Goal: Use online tool/utility: Use online tool/utility

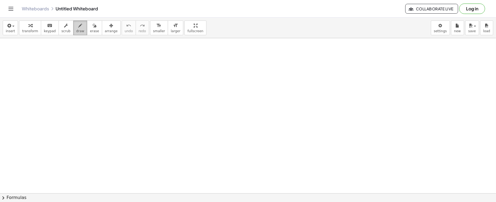
click at [79, 25] on icon "button" at bounding box center [81, 25] width 4 height 7
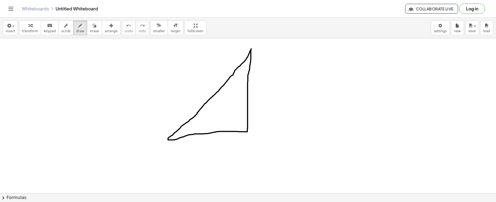
drag, startPoint x: 247, startPoint y: 109, endPoint x: 233, endPoint y: 131, distance: 26.5
drag, startPoint x: 162, startPoint y: 145, endPoint x: 170, endPoint y: 152, distance: 9.9
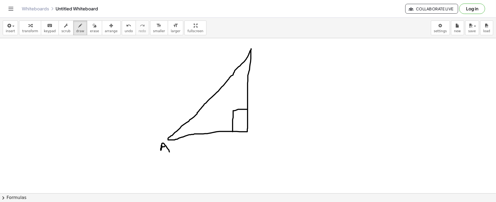
drag, startPoint x: 162, startPoint y: 147, endPoint x: 166, endPoint y: 146, distance: 4.5
drag, startPoint x: 243, startPoint y: 136, endPoint x: 242, endPoint y: 139, distance: 3.2
drag, startPoint x: 257, startPoint y: 44, endPoint x: 260, endPoint y: 52, distance: 8.1
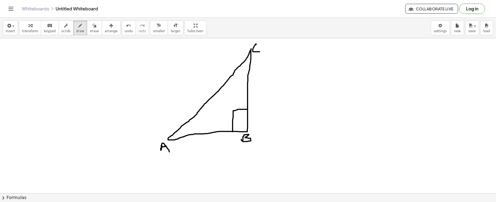
drag, startPoint x: 178, startPoint y: 129, endPoint x: 180, endPoint y: 138, distance: 9.5
drag, startPoint x: 244, startPoint y: 64, endPoint x: 250, endPoint y: 66, distance: 6.3
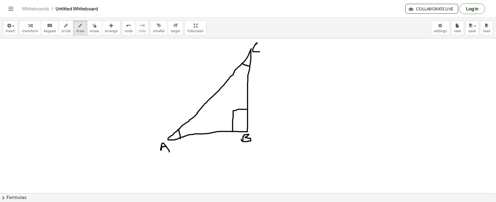
drag, startPoint x: 257, startPoint y: 104, endPoint x: 258, endPoint y: 116, distance: 12.6
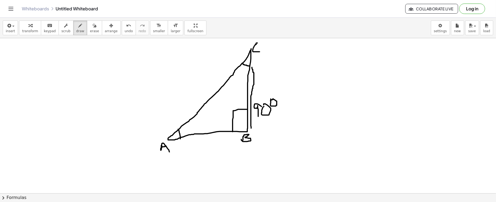
drag, startPoint x: 251, startPoint y: 128, endPoint x: 252, endPoint y: 67, distance: 60.8
drag, startPoint x: 170, startPoint y: 146, endPoint x: 210, endPoint y: 142, distance: 39.8
drag, startPoint x: 180, startPoint y: 107, endPoint x: 225, endPoint y: 69, distance: 58.6
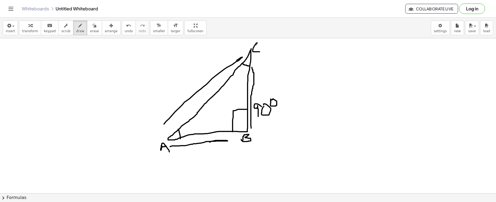
click at [9, 27] on icon "button" at bounding box center [8, 25] width 5 height 7
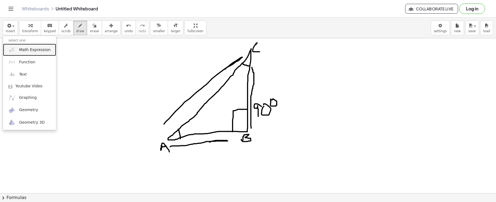
click at [13, 50] on img at bounding box center [11, 49] width 7 height 7
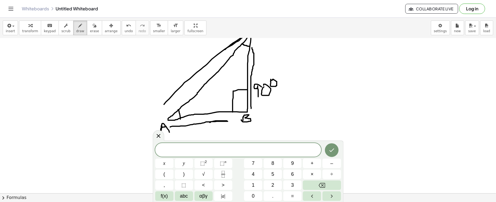
scroll to position [17, 0]
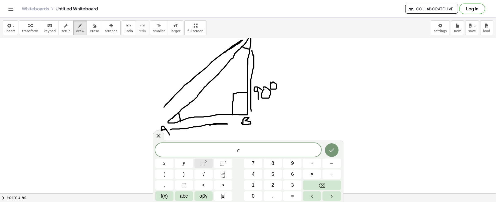
click at [205, 162] on sup "2" at bounding box center [206, 161] width 2 height 4
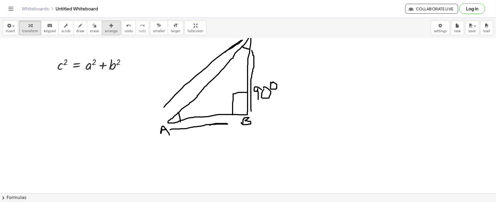
click at [105, 22] on div "button" at bounding box center [111, 25] width 13 height 7
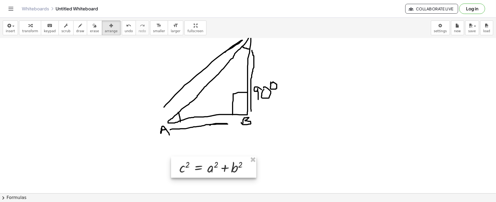
drag, startPoint x: 113, startPoint y: 81, endPoint x: 207, endPoint y: 174, distance: 132.1
click at [207, 174] on div at bounding box center [213, 166] width 85 height 21
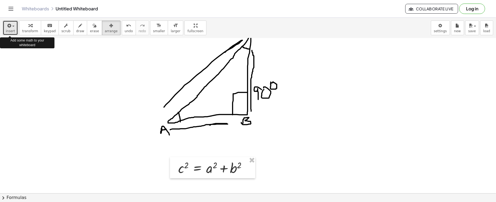
click at [10, 28] on icon "button" at bounding box center [8, 25] width 5 height 7
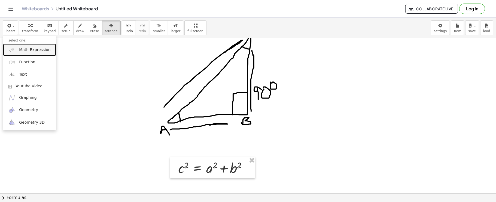
click at [14, 49] on img at bounding box center [11, 49] width 7 height 7
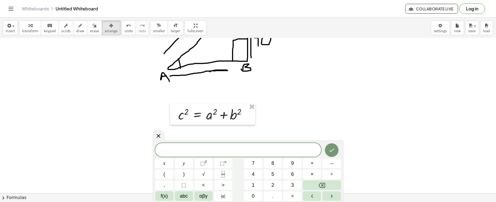
scroll to position [71, 0]
click at [204, 169] on button "√" at bounding box center [204, 174] width 18 height 10
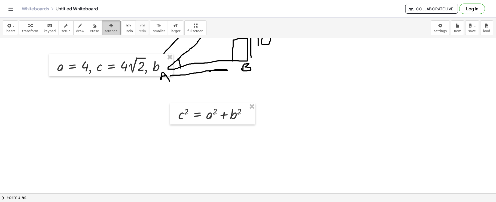
click at [102, 21] on button "arrange" at bounding box center [111, 27] width 19 height 15
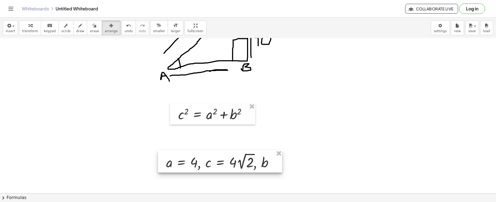
drag, startPoint x: 113, startPoint y: 73, endPoint x: 222, endPoint y: 168, distance: 145.3
click at [222, 168] on div at bounding box center [220, 161] width 124 height 23
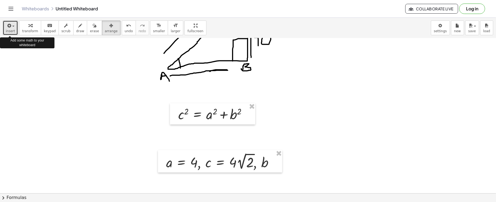
click at [9, 29] on span "insert" at bounding box center [10, 31] width 9 height 4
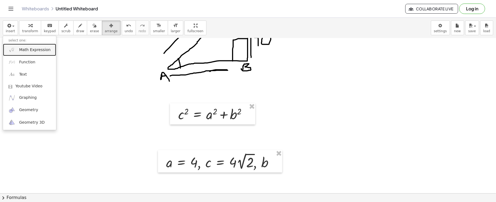
click at [9, 47] on img at bounding box center [11, 49] width 7 height 7
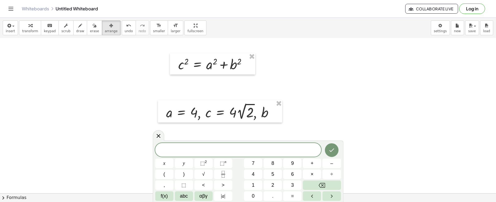
scroll to position [124, 0]
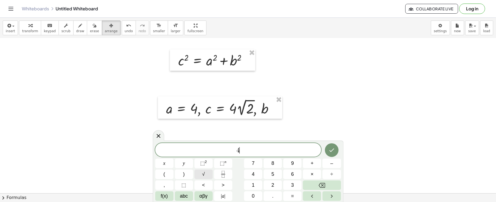
click at [208, 170] on button "√" at bounding box center [204, 174] width 18 height 10
click at [204, 164] on span "⬚" at bounding box center [202, 162] width 5 height 5
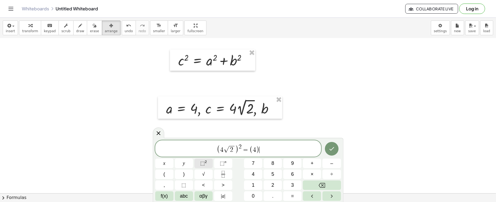
click at [204, 164] on span "⬚" at bounding box center [202, 162] width 5 height 5
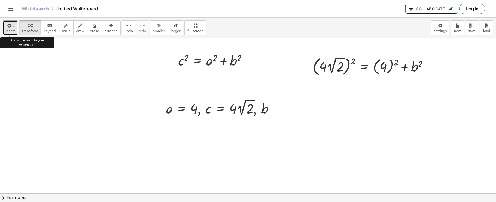
click at [8, 34] on button "insert" at bounding box center [10, 27] width 15 height 15
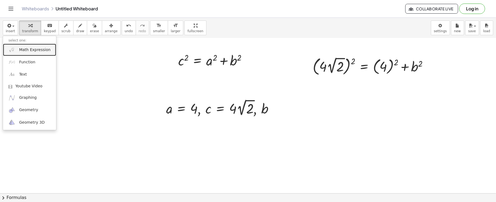
click at [12, 49] on img at bounding box center [11, 49] width 7 height 7
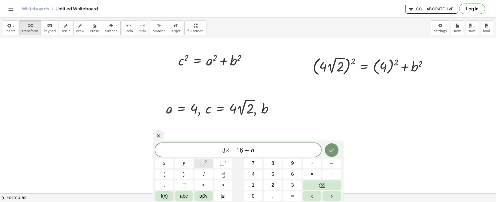
click at [203, 164] on span "⬚" at bounding box center [202, 162] width 5 height 5
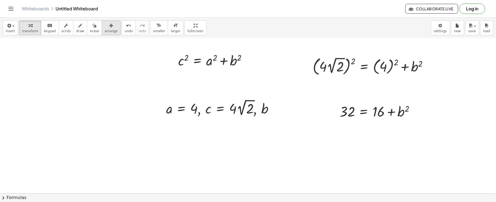
click at [105, 32] on span "arrange" at bounding box center [111, 31] width 13 height 4
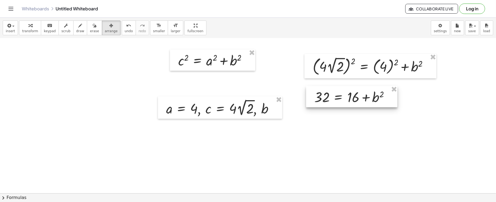
drag, startPoint x: 381, startPoint y: 112, endPoint x: 356, endPoint y: 97, distance: 29.2
click at [356, 97] on div at bounding box center [351, 96] width 91 height 21
click at [353, 97] on div at bounding box center [349, 96] width 91 height 21
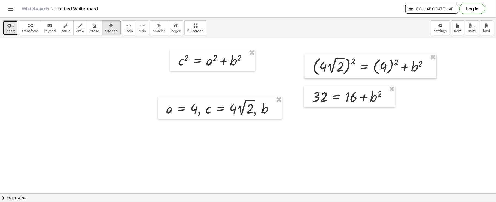
click at [5, 24] on button "insert" at bounding box center [10, 27] width 15 height 15
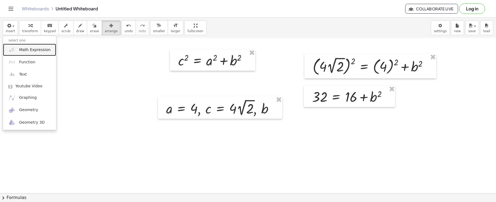
click at [18, 50] on link "Math Expression" at bounding box center [29, 50] width 53 height 12
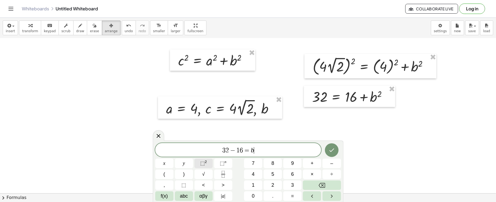
click at [202, 161] on span "⬚" at bounding box center [202, 162] width 5 height 5
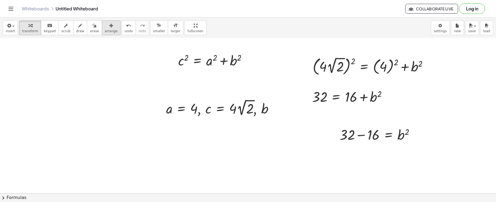
click at [109, 25] on icon "button" at bounding box center [111, 25] width 4 height 7
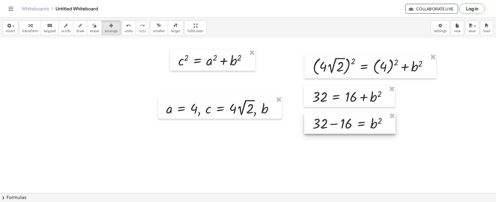
drag, startPoint x: 354, startPoint y: 134, endPoint x: 327, endPoint y: 122, distance: 29.5
click at [327, 122] on div at bounding box center [350, 122] width 91 height 21
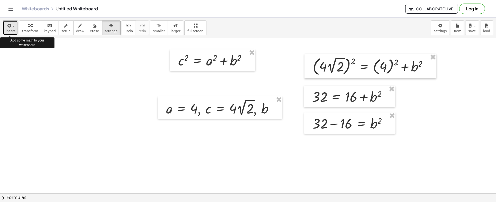
click at [8, 21] on button "insert" at bounding box center [10, 27] width 15 height 15
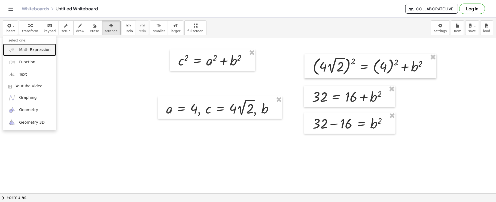
click at [33, 50] on span "Math Expression" at bounding box center [34, 49] width 31 height 5
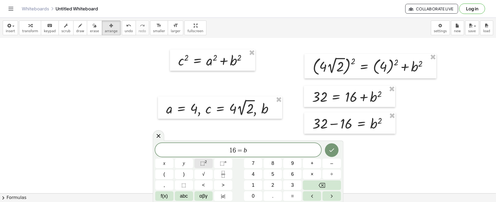
click at [206, 162] on sup "2" at bounding box center [206, 161] width 2 height 4
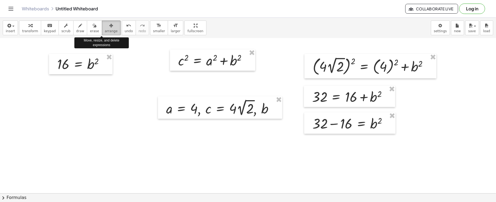
click at [105, 29] on span "arrange" at bounding box center [111, 31] width 13 height 4
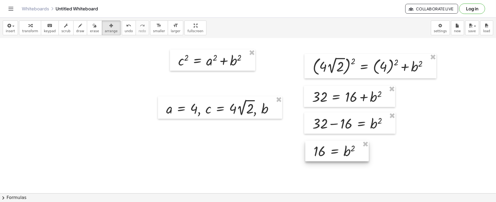
drag, startPoint x: 80, startPoint y: 68, endPoint x: 336, endPoint y: 155, distance: 270.6
click at [336, 155] on div at bounding box center [338, 151] width 64 height 21
click at [7, 25] on icon "button" at bounding box center [8, 25] width 5 height 7
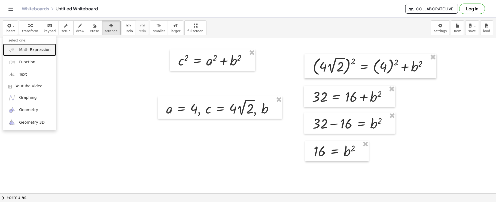
click at [25, 51] on span "Math Expression" at bounding box center [34, 49] width 31 height 5
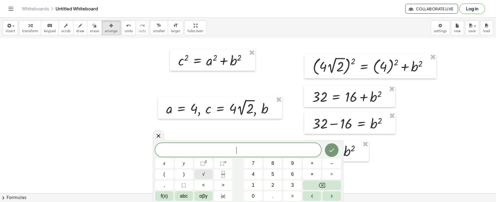
click at [201, 178] on button "√" at bounding box center [204, 174] width 18 height 10
click at [201, 177] on button "√" at bounding box center [204, 174] width 18 height 10
click at [201, 159] on button "⬚ 2" at bounding box center [204, 163] width 18 height 10
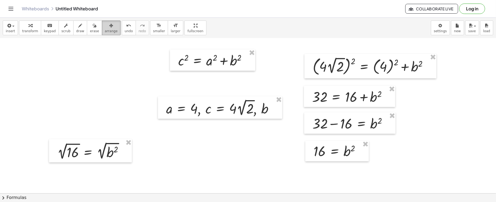
click at [109, 26] on icon "button" at bounding box center [111, 25] width 4 height 7
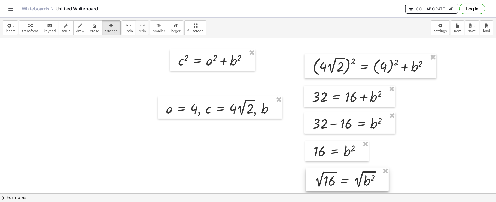
drag, startPoint x: 91, startPoint y: 152, endPoint x: 347, endPoint y: 180, distance: 258.1
click at [347, 180] on div at bounding box center [347, 178] width 83 height 23
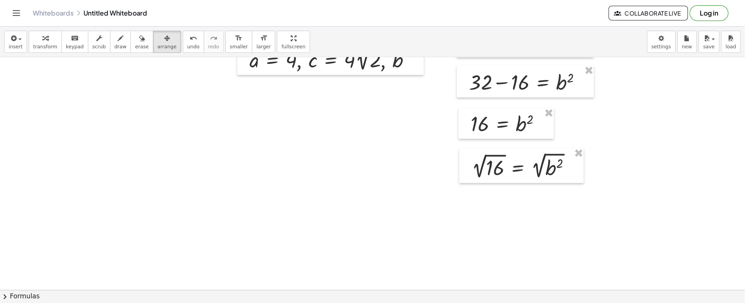
scroll to position [195, 0]
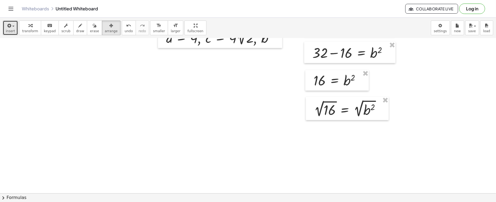
click at [8, 21] on button "insert" at bounding box center [10, 27] width 15 height 15
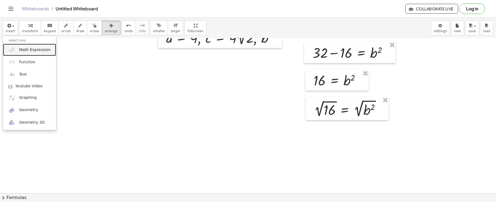
click at [12, 47] on img at bounding box center [11, 49] width 7 height 7
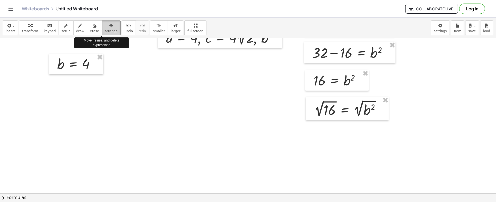
click at [109, 23] on icon "button" at bounding box center [111, 25] width 4 height 7
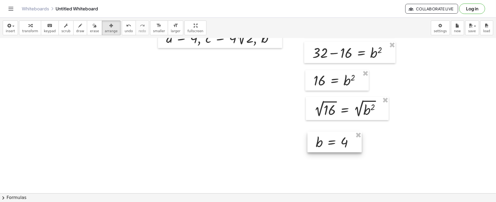
drag, startPoint x: 80, startPoint y: 58, endPoint x: 338, endPoint y: 133, distance: 269.3
click at [338, 133] on div at bounding box center [335, 142] width 54 height 21
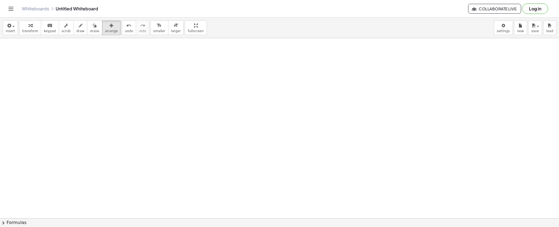
scroll to position [331, 0]
click at [11, 29] on button "insert" at bounding box center [10, 27] width 15 height 15
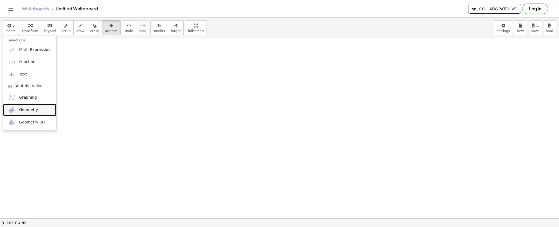
click at [28, 106] on link "Geometry" at bounding box center [29, 110] width 53 height 12
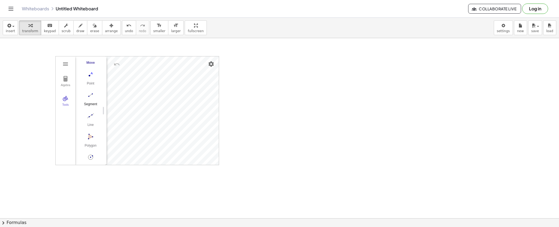
scroll to position [58, 0]
click at [88, 85] on img "Line. Select two points or positions" at bounding box center [91, 89] width 22 height 9
drag, startPoint x: 301, startPoint y: 75, endPoint x: 303, endPoint y: 116, distance: 40.4
click at [303, 116] on div at bounding box center [279, 8] width 559 height 602
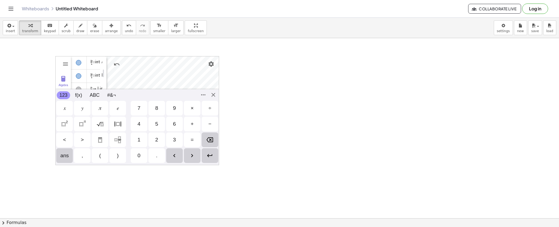
scroll to position [47, 0]
click at [213, 95] on div "Algebra Tools Point A Point B f = Line A, B Point C g = Line B, C Input… GeoGeb…" at bounding box center [137, 110] width 164 height 109
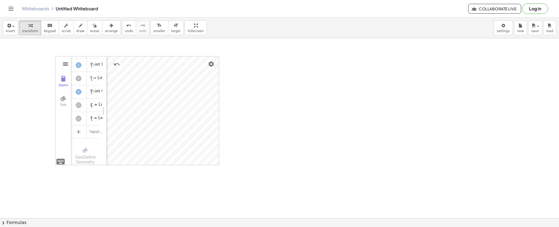
click at [65, 66] on img "Geometry" at bounding box center [65, 64] width 7 height 7
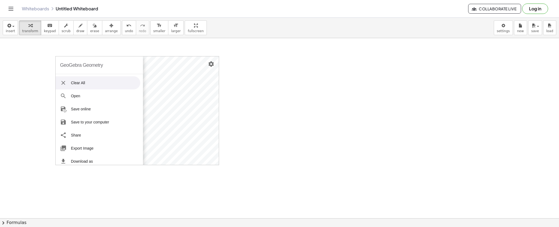
click at [75, 80] on li "Clear All" at bounding box center [98, 82] width 85 height 13
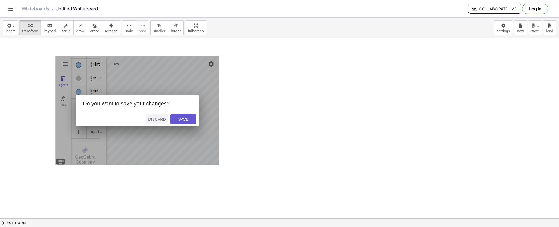
click at [163, 118] on div "Discard" at bounding box center [157, 119] width 18 height 4
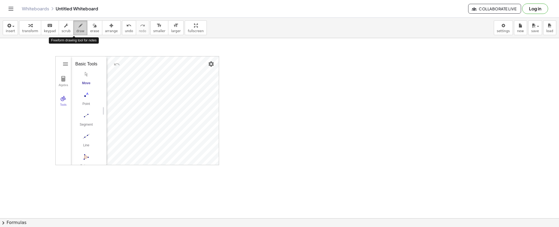
click at [76, 29] on span "draw" at bounding box center [80, 31] width 8 height 4
click at [64, 64] on div at bounding box center [279, 8] width 559 height 602
click at [212, 63] on div at bounding box center [279, 8] width 559 height 602
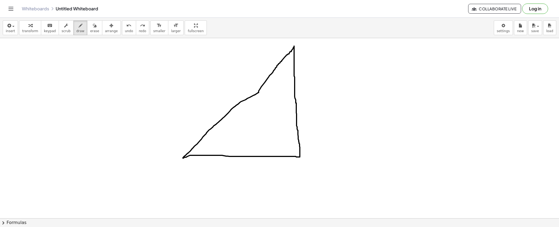
click at [294, 58] on div at bounding box center [279, 8] width 559 height 602
drag, startPoint x: 297, startPoint y: 134, endPoint x: 282, endPoint y: 156, distance: 26.6
click at [282, 156] on div at bounding box center [279, 8] width 559 height 602
drag, startPoint x: 301, startPoint y: 41, endPoint x: 301, endPoint y: 45, distance: 4.4
click at [301, 45] on div at bounding box center [279, 8] width 559 height 602
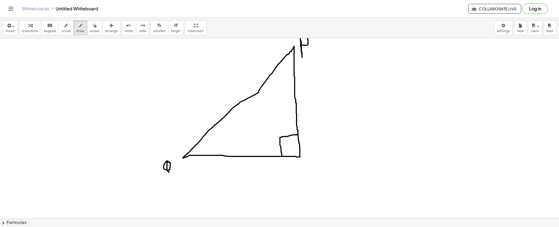
drag, startPoint x: 166, startPoint y: 161, endPoint x: 169, endPoint y: 173, distance: 11.6
click at [169, 173] on div at bounding box center [279, 8] width 559 height 602
drag, startPoint x: 295, startPoint y: 164, endPoint x: 301, endPoint y: 172, distance: 10.1
click at [301, 172] on div at bounding box center [279, 8] width 559 height 602
drag, startPoint x: 278, startPoint y: 128, endPoint x: 276, endPoint y: 138, distance: 11.0
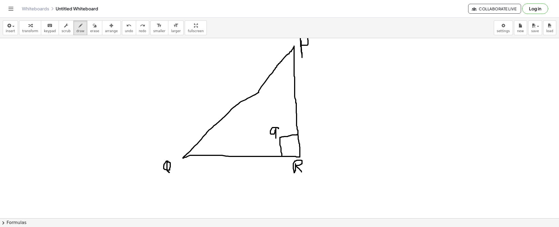
click at [276, 138] on div at bounding box center [279, 8] width 559 height 602
click at [281, 131] on div at bounding box center [279, 8] width 559 height 602
click at [286, 124] on div at bounding box center [279, 8] width 559 height 602
drag, startPoint x: 301, startPoint y: 102, endPoint x: 299, endPoint y: 98, distance: 4.8
click at [299, 98] on div at bounding box center [279, 8] width 559 height 602
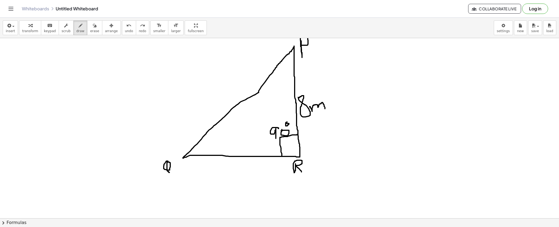
drag, startPoint x: 309, startPoint y: 107, endPoint x: 325, endPoint y: 109, distance: 15.4
click at [325, 109] on div at bounding box center [279, 8] width 559 height 602
drag, startPoint x: 318, startPoint y: 107, endPoint x: 317, endPoint y: 110, distance: 3.7
click at [317, 110] on div at bounding box center [279, 8] width 559 height 602
drag, startPoint x: 219, startPoint y: 166, endPoint x: 216, endPoint y: 165, distance: 3.3
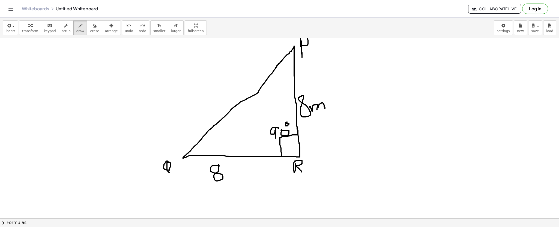
click at [216, 165] on div at bounding box center [279, 8] width 559 height 602
drag, startPoint x: 225, startPoint y: 170, endPoint x: 237, endPoint y: 177, distance: 14.4
click at [237, 177] on div at bounding box center [279, 8] width 559 height 602
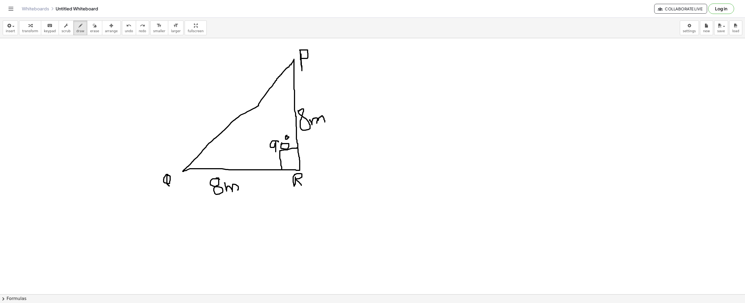
scroll to position [317, 0]
click at [10, 26] on icon "button" at bounding box center [8, 25] width 5 height 7
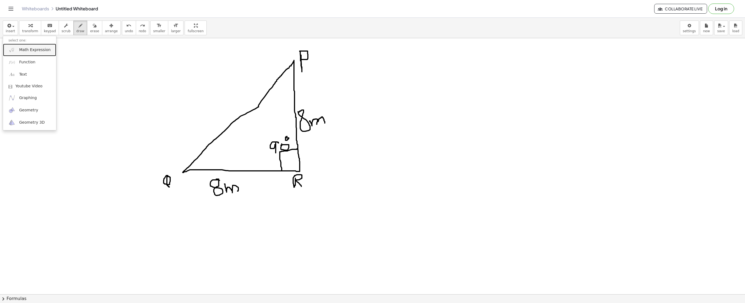
click at [28, 46] on link "Math Expression" at bounding box center [29, 50] width 53 height 12
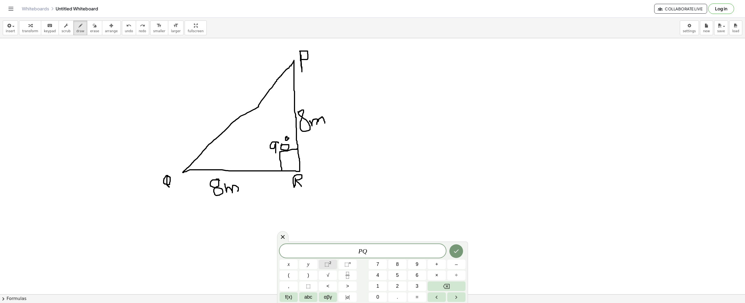
click at [332, 260] on button "⬚ 2" at bounding box center [328, 264] width 18 height 10
click at [326, 268] on span "⬚ 2" at bounding box center [327, 263] width 7 height 7
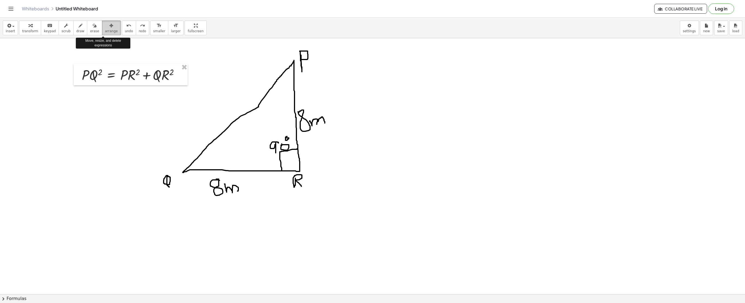
click at [102, 27] on button "arrange" at bounding box center [111, 27] width 19 height 15
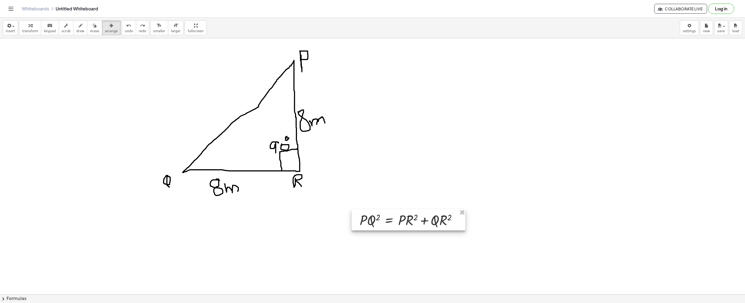
drag, startPoint x: 128, startPoint y: 78, endPoint x: 405, endPoint y: 223, distance: 313.2
click at [405, 223] on div at bounding box center [408, 219] width 114 height 21
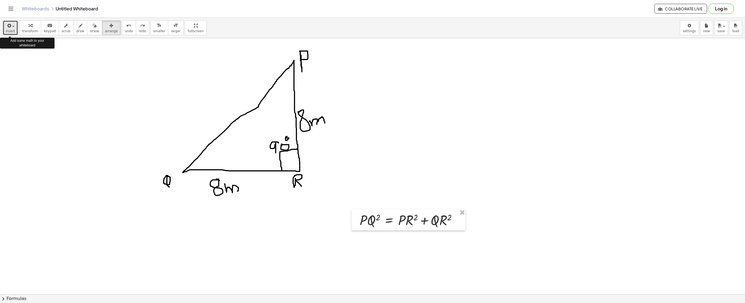
click at [6, 26] on icon "button" at bounding box center [8, 25] width 5 height 7
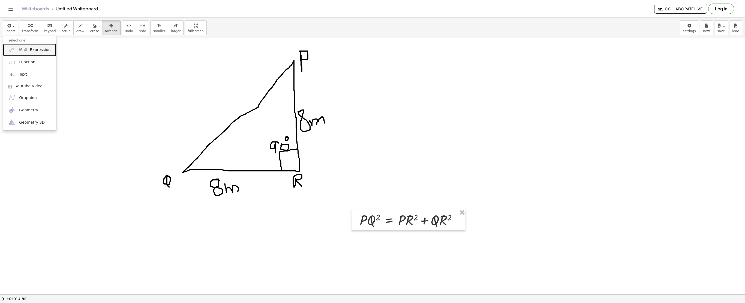
click at [17, 45] on link "Math Expression" at bounding box center [29, 50] width 53 height 12
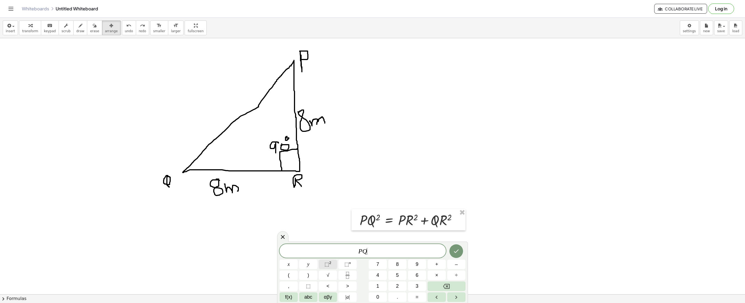
click at [324, 265] on span "⬚" at bounding box center [326, 263] width 5 height 5
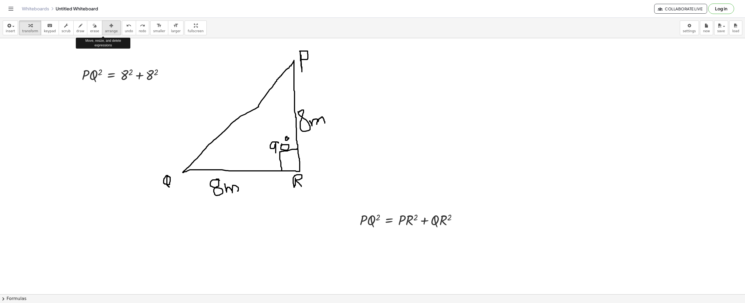
click at [105, 25] on div "button" at bounding box center [111, 25] width 13 height 7
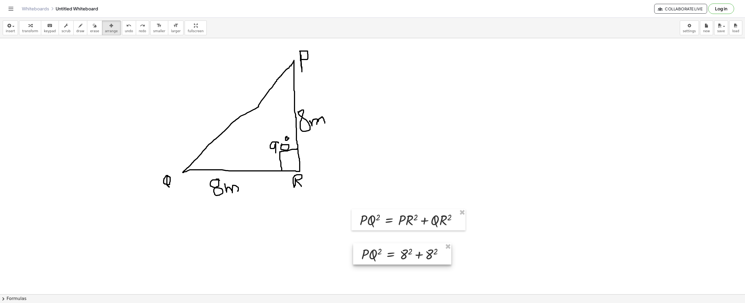
drag, startPoint x: 111, startPoint y: 80, endPoint x: 391, endPoint y: 260, distance: 332.3
click at [391, 260] on div at bounding box center [402, 253] width 98 height 21
click at [12, 26] on span "button" at bounding box center [13, 26] width 2 height 1
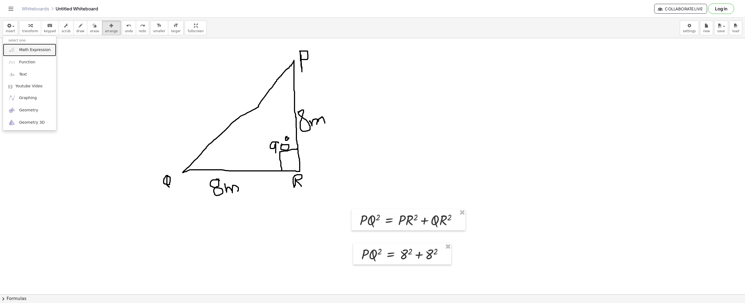
click at [26, 53] on span "Math Expression" at bounding box center [34, 49] width 31 height 5
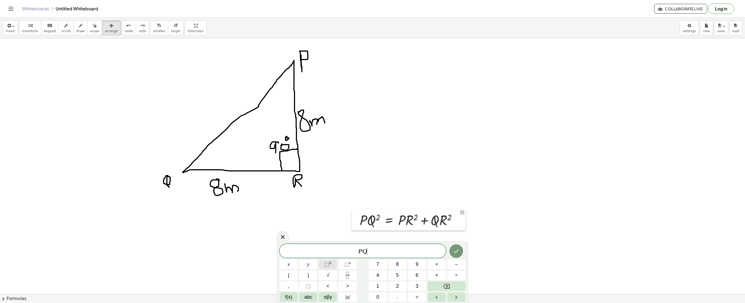
click at [331, 263] on sup "2" at bounding box center [330, 262] width 2 height 4
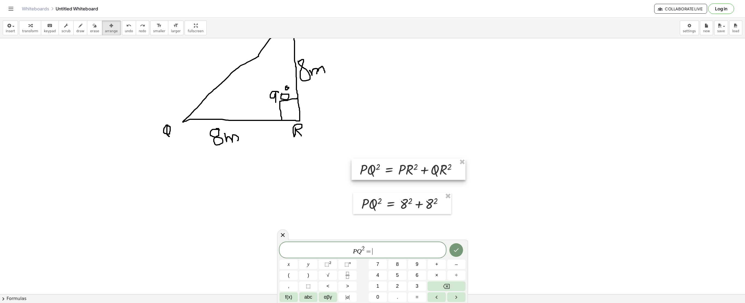
scroll to position [368, 0]
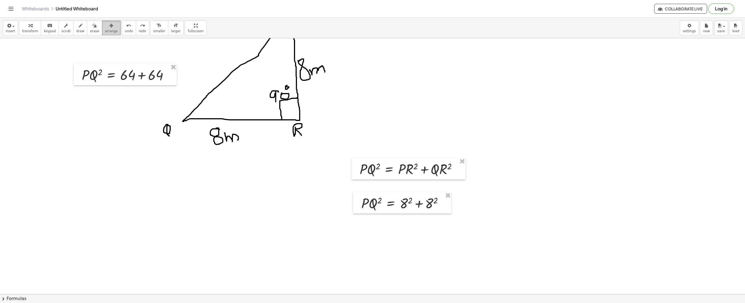
click at [109, 28] on icon "button" at bounding box center [111, 25] width 4 height 7
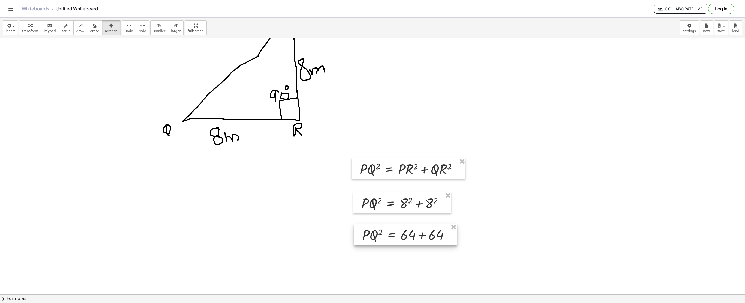
drag, startPoint x: 134, startPoint y: 77, endPoint x: 390, endPoint y: 230, distance: 298.8
click at [390, 230] on div at bounding box center [405, 234] width 103 height 21
click at [5, 21] on button "insert" at bounding box center [10, 27] width 15 height 15
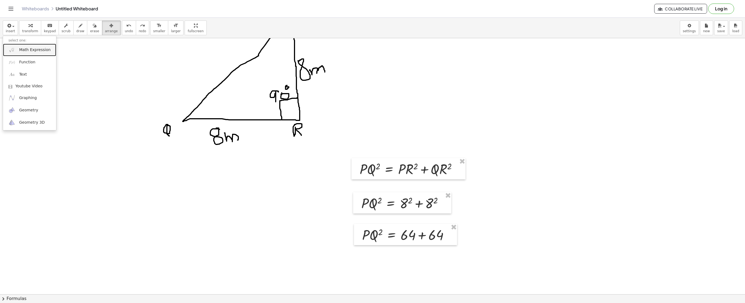
click at [25, 47] on link "Math Expression" at bounding box center [29, 50] width 53 height 12
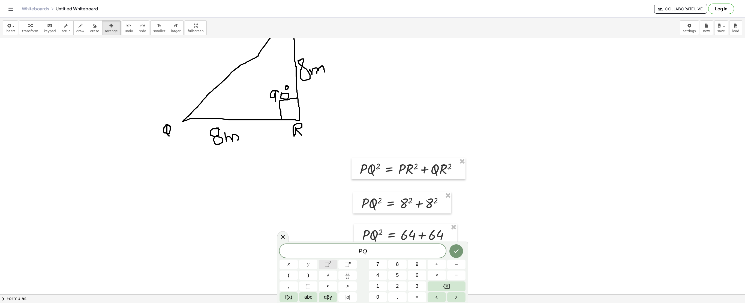
click at [322, 262] on button "⬚ 2" at bounding box center [328, 264] width 18 height 10
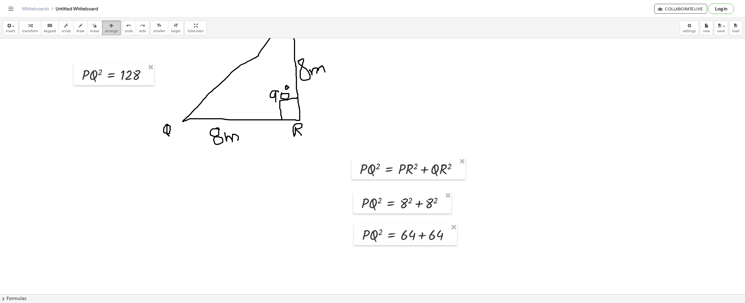
click at [104, 33] on button "arrange" at bounding box center [111, 27] width 19 height 15
drag, startPoint x: 146, startPoint y: 99, endPoint x: 197, endPoint y: 155, distance: 75.7
click at [208, 162] on div at bounding box center [372, 54] width 745 height 767
drag, startPoint x: 113, startPoint y: 81, endPoint x: 395, endPoint y: 270, distance: 339.5
click at [395, 270] on div at bounding box center [395, 263] width 80 height 21
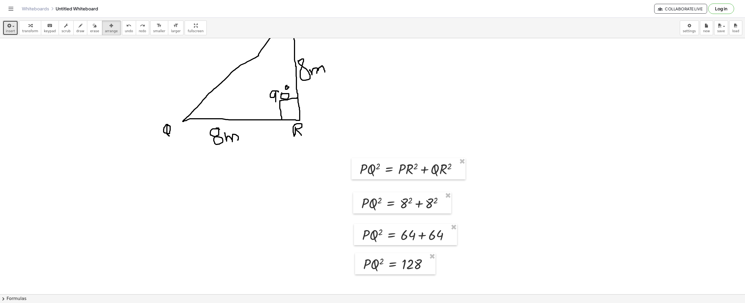
click at [12, 25] on div "button" at bounding box center [10, 25] width 9 height 7
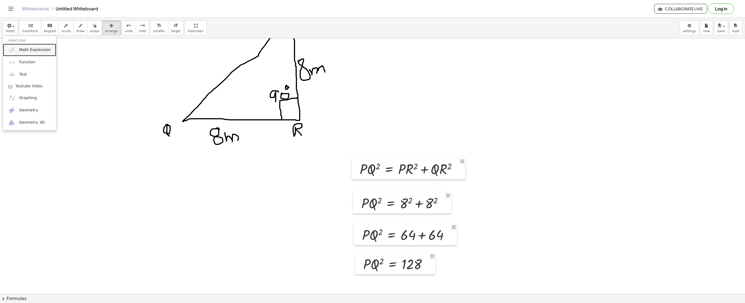
click at [45, 51] on span "Math Expression" at bounding box center [34, 49] width 31 height 5
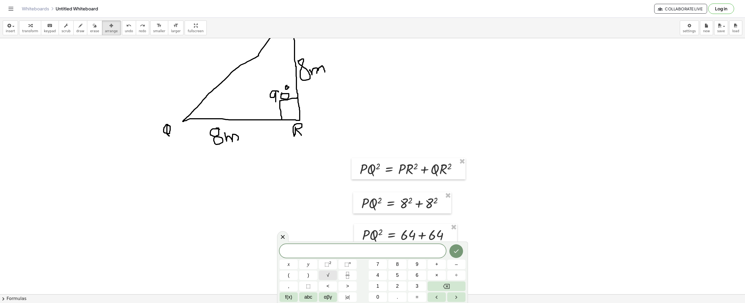
click at [326, 272] on button "√" at bounding box center [328, 275] width 18 height 10
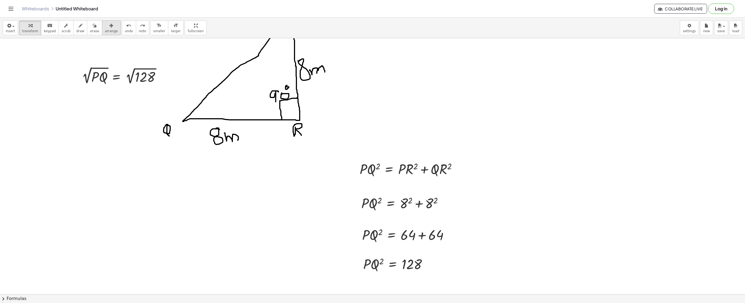
click at [106, 23] on div "button" at bounding box center [111, 25] width 13 height 7
drag, startPoint x: 107, startPoint y: 77, endPoint x: 377, endPoint y: 292, distance: 345.0
click at [377, 292] on div at bounding box center [391, 290] width 95 height 23
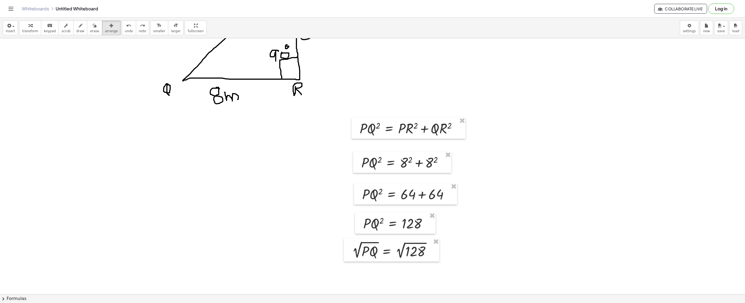
scroll to position [410, 0]
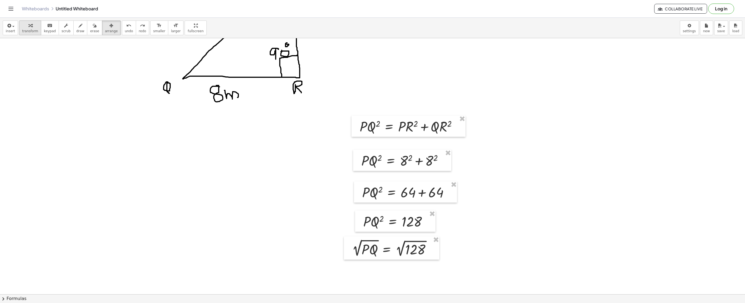
click at [25, 26] on div "button" at bounding box center [30, 25] width 16 height 7
click at [432, 249] on div at bounding box center [432, 248] width 6 height 6
click at [445, 234] on li "Fix a mistake" at bounding box center [465, 232] width 46 height 8
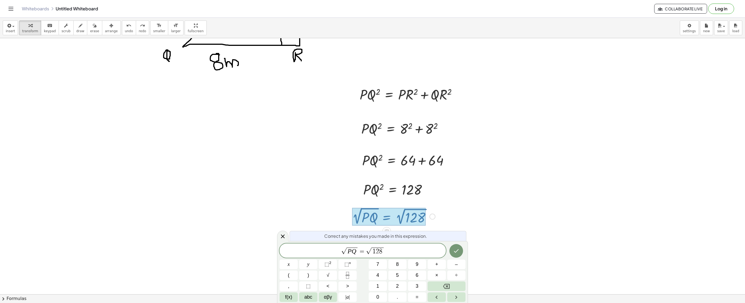
scroll to position [442, 0]
click at [354, 250] on var "Q" at bounding box center [353, 250] width 5 height 7
click at [322, 266] on button "⬚ 2" at bounding box center [328, 264] width 18 height 10
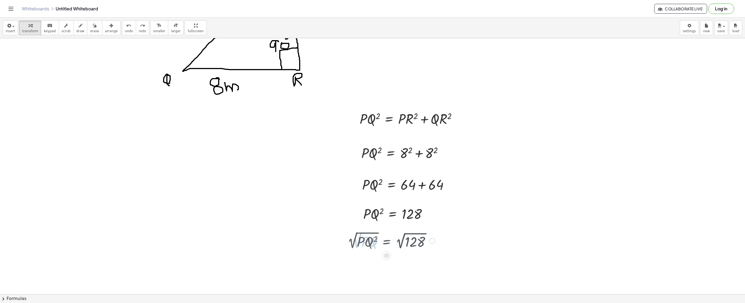
scroll to position [410, 0]
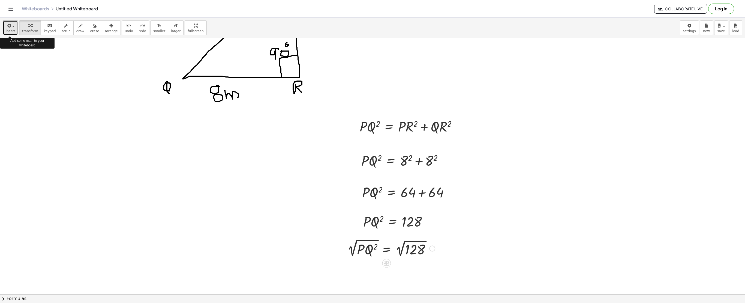
click at [7, 21] on button "insert" at bounding box center [10, 27] width 15 height 15
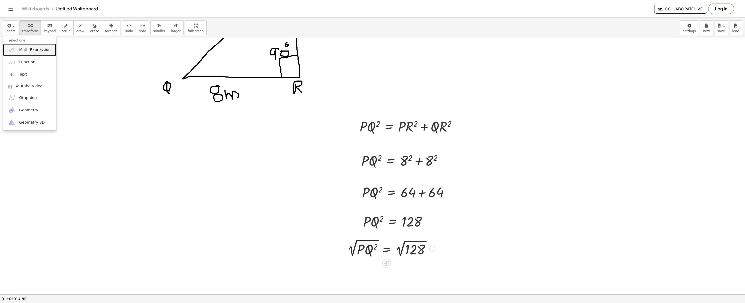
click at [16, 46] on link "Math Expression" at bounding box center [29, 50] width 53 height 12
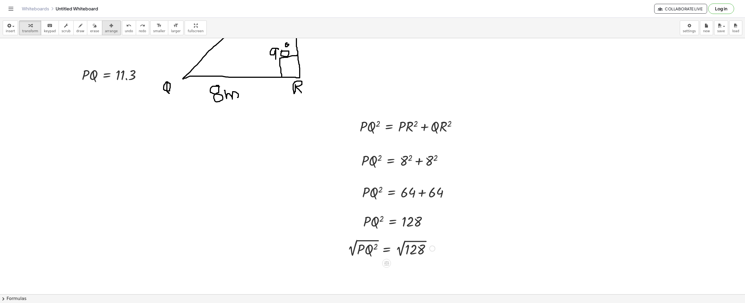
click at [111, 30] on button "arrange" at bounding box center [111, 27] width 19 height 15
drag, startPoint x: 117, startPoint y: 68, endPoint x: 386, endPoint y: 275, distance: 339.8
click at [386, 275] on div at bounding box center [381, 281] width 76 height 21
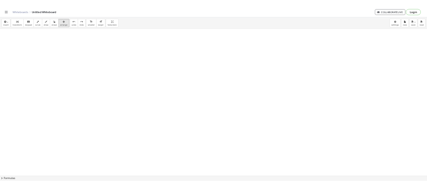
scroll to position [702, 0]
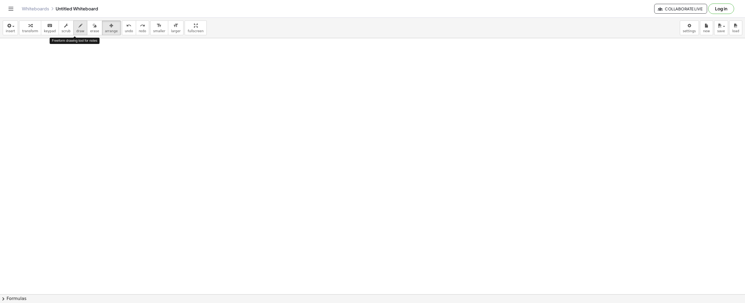
click at [79, 28] on icon "button" at bounding box center [81, 25] width 4 height 7
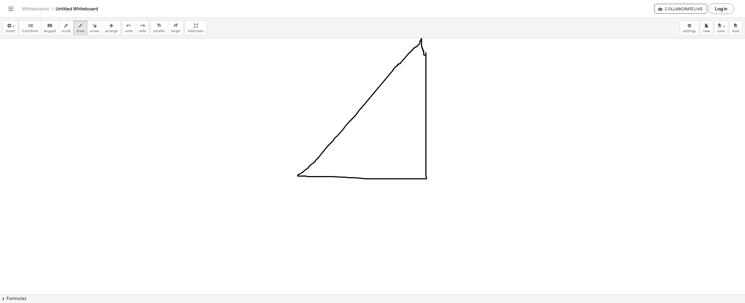
drag, startPoint x: 426, startPoint y: 53, endPoint x: 425, endPoint y: 56, distance: 3.3
drag, startPoint x: 431, startPoint y: 38, endPoint x: 438, endPoint y: 53, distance: 16.8
drag, startPoint x: 424, startPoint y: 195, endPoint x: 443, endPoint y: 216, distance: 29.0
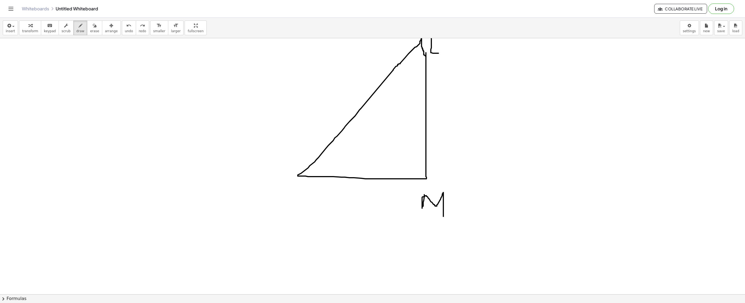
drag, startPoint x: 284, startPoint y: 183, endPoint x: 302, endPoint y: 180, distance: 17.6
drag, startPoint x: 424, startPoint y: 163, endPoint x: 415, endPoint y: 179, distance: 18.8
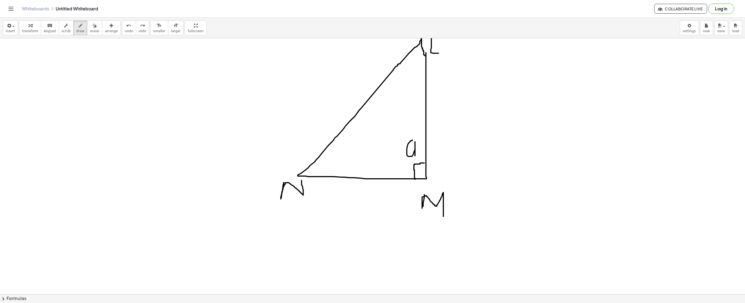
drag, startPoint x: 412, startPoint y: 140, endPoint x: 415, endPoint y: 156, distance: 16.6
drag, startPoint x: 406, startPoint y: 57, endPoint x: 425, endPoint y: 62, distance: 19.6
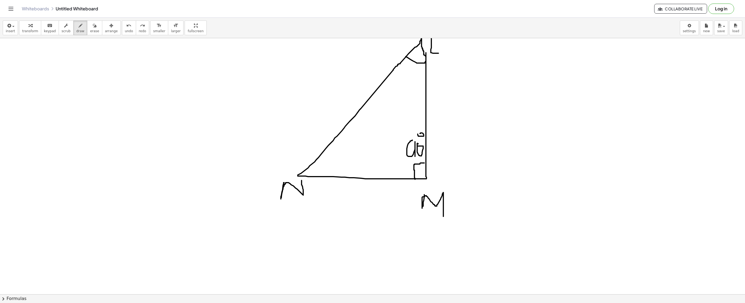
drag, startPoint x: 321, startPoint y: 158, endPoint x: 316, endPoint y: 177, distance: 19.6
drag, startPoint x: 439, startPoint y: 91, endPoint x: 438, endPoint y: 109, distance: 18.6
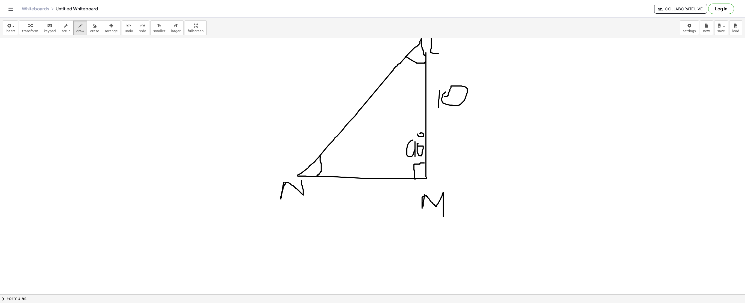
drag, startPoint x: 445, startPoint y: 92, endPoint x: 444, endPoint y: 97, distance: 4.5
drag, startPoint x: 330, startPoint y: 194, endPoint x: 327, endPoint y: 191, distance: 4.6
drag, startPoint x: 311, startPoint y: 89, endPoint x: 303, endPoint y: 121, distance: 33.2
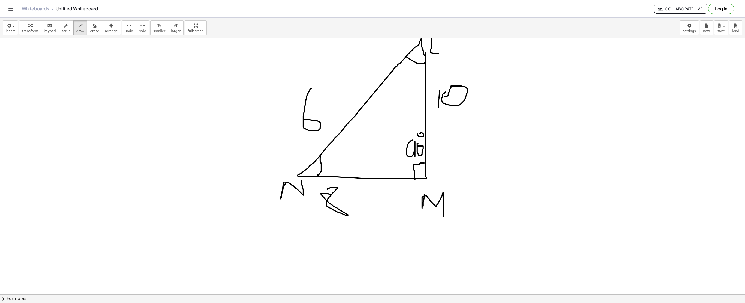
click at [11, 28] on span "button" at bounding box center [11, 26] width 1 height 4
click at [13, 49] on img at bounding box center [11, 49] width 7 height 7
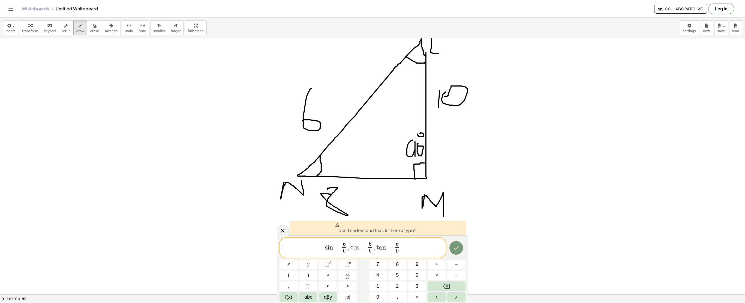
click at [298, 259] on div at bounding box center [288, 264] width 18 height 10
click at [375, 249] on var "t" at bounding box center [377, 247] width 4 height 7
click at [413, 250] on span "s i n = p h ​ ​ c o s = b h ​ t a n = p b ​" at bounding box center [362, 248] width 166 height 14
click at [413, 250] on span "s i n = p h ​ c o s = b h ​ t a n = p b ​ ​" at bounding box center [362, 248] width 166 height 14
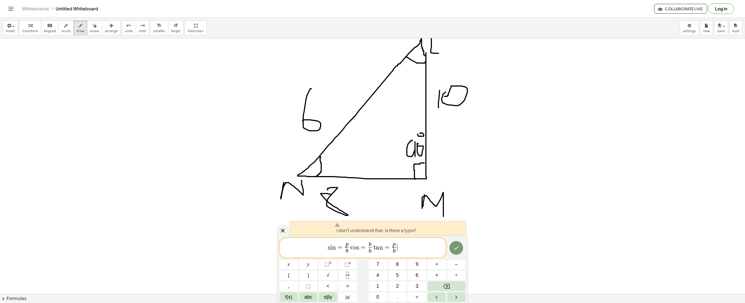
click at [413, 250] on span "s i n = p h ​ c o s = b h ​ t a n = p b ​ ​" at bounding box center [362, 248] width 166 height 14
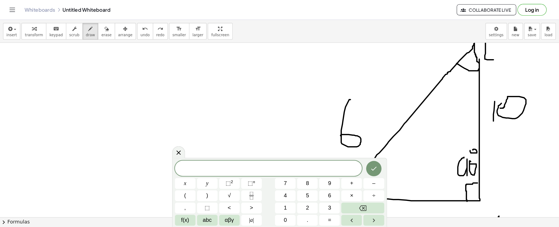
scroll to position [702, 0]
click at [157, 132] on div at bounding box center [158, 135] width 11 height 11
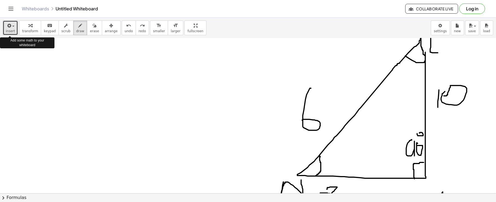
click at [8, 30] on span "insert" at bounding box center [10, 31] width 9 height 4
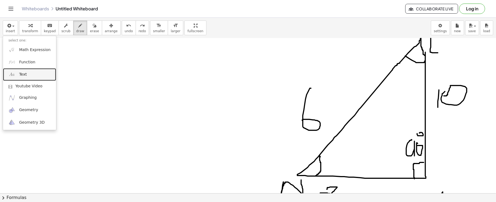
click at [14, 73] on img at bounding box center [11, 74] width 7 height 7
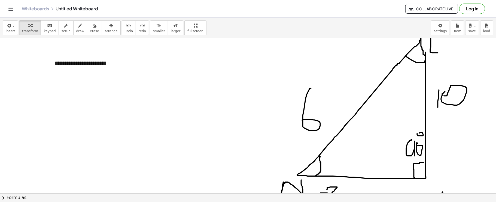
click at [122, 53] on button "+" at bounding box center [124, 52] width 10 height 9
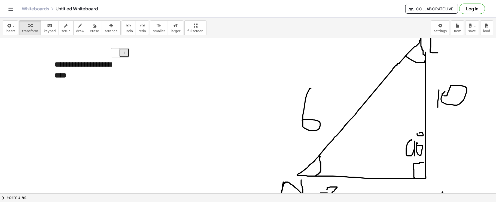
click at [122, 53] on button "+" at bounding box center [124, 52] width 10 height 9
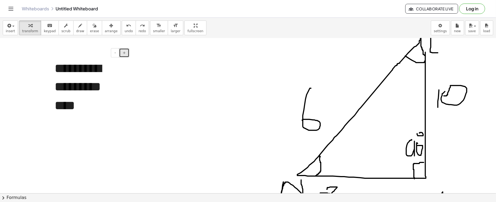
click at [122, 53] on button "+" at bounding box center [124, 52] width 10 height 9
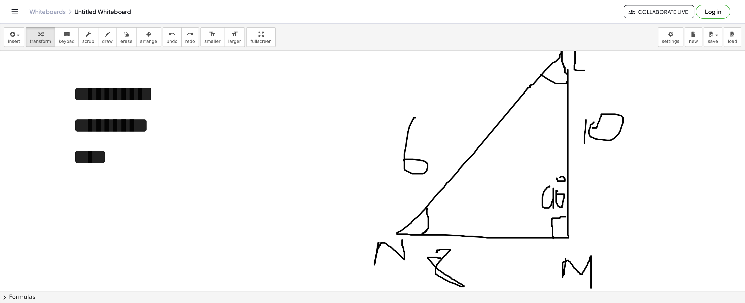
scroll to position [702, 0]
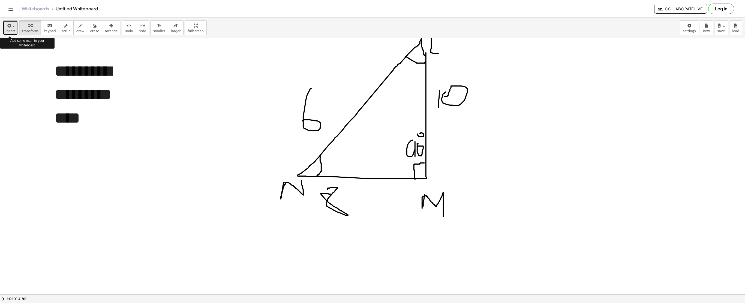
click at [13, 21] on button "insert" at bounding box center [10, 27] width 15 height 15
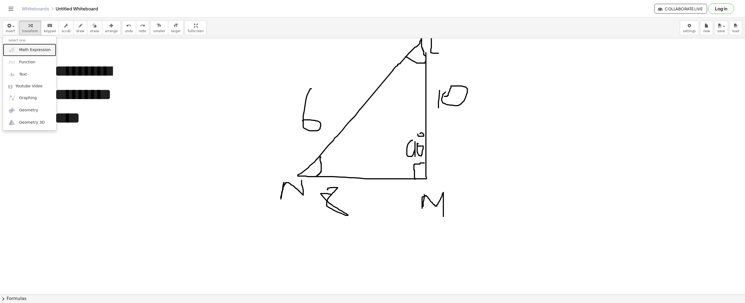
click at [20, 46] on link "Math Expression" at bounding box center [29, 50] width 53 height 12
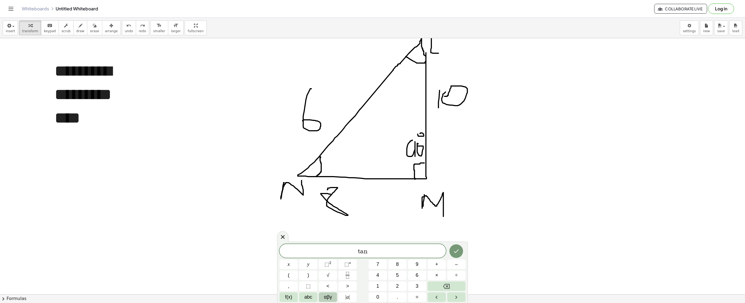
click at [332, 296] on span "αβγ" at bounding box center [328, 296] width 8 height 7
click at [358, 275] on button "θ" at bounding box center [364, 275] width 14 height 10
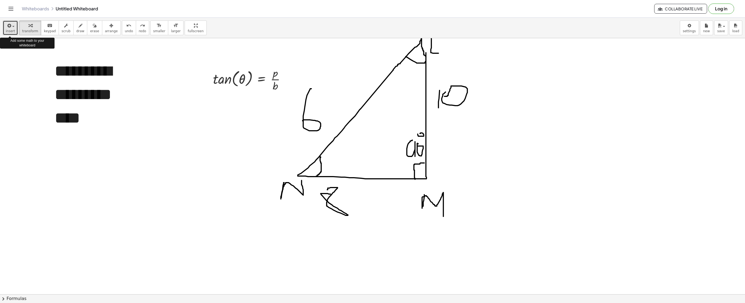
click at [8, 31] on span "insert" at bounding box center [10, 31] width 9 height 4
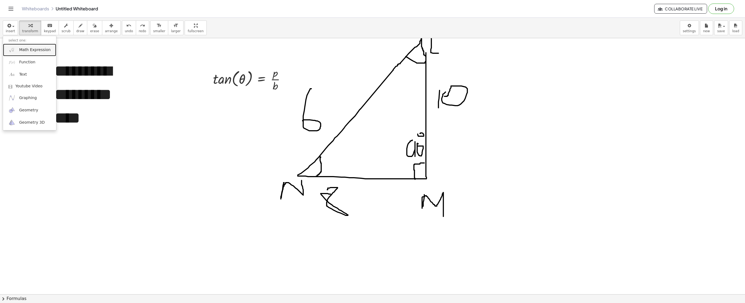
click at [11, 49] on img at bounding box center [11, 49] width 7 height 7
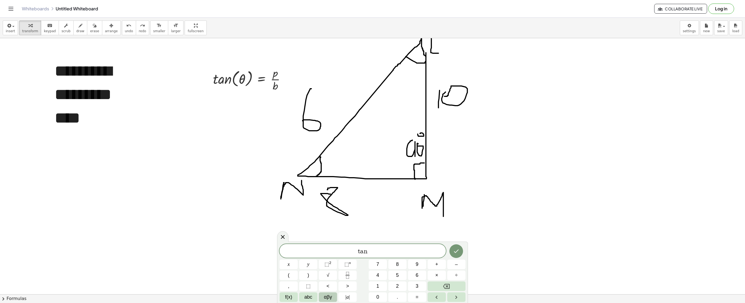
click at [327, 298] on span "αβγ" at bounding box center [328, 296] width 8 height 7
click at [361, 276] on button "θ" at bounding box center [364, 275] width 14 height 10
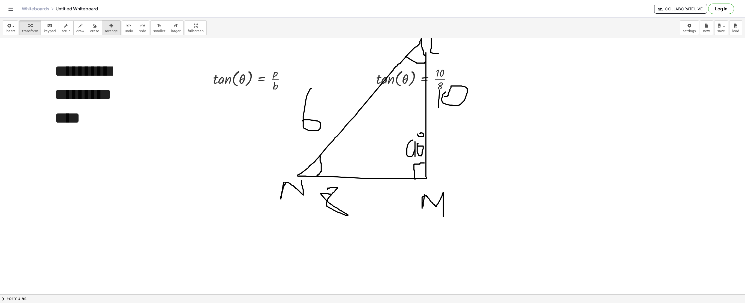
click at [109, 26] on icon "button" at bounding box center [111, 25] width 4 height 7
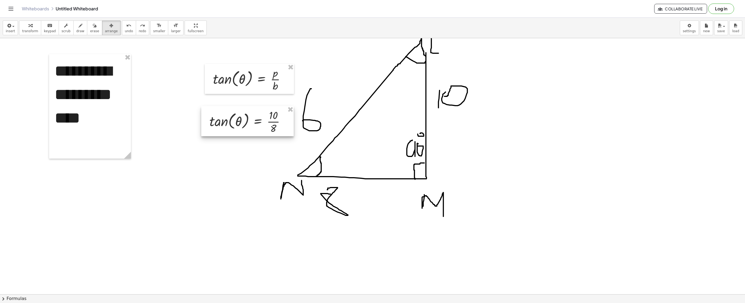
drag, startPoint x: 425, startPoint y: 83, endPoint x: 258, endPoint y: 125, distance: 171.5
click at [258, 125] on div at bounding box center [247, 121] width 92 height 30
click at [15, 30] on button "insert" at bounding box center [10, 27] width 15 height 15
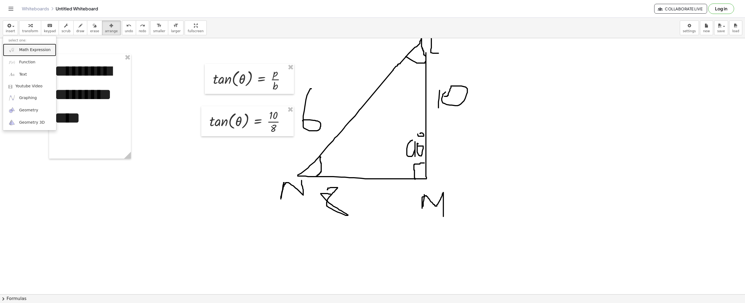
click at [20, 53] on span "Math Expression" at bounding box center [34, 49] width 31 height 5
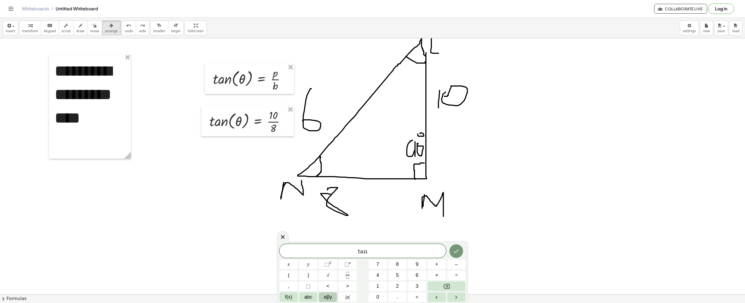
click at [333, 294] on button "αβγ" at bounding box center [328, 297] width 18 height 10
click at [358, 277] on button "θ" at bounding box center [364, 275] width 14 height 10
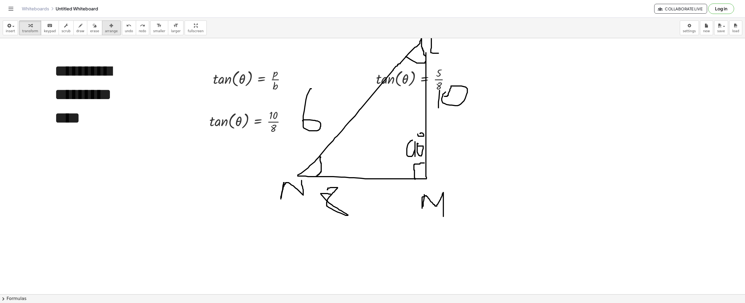
click at [105, 33] on span "arrange" at bounding box center [111, 31] width 13 height 4
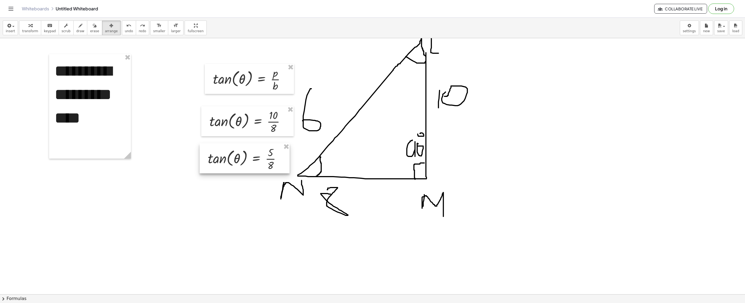
drag, startPoint x: 400, startPoint y: 84, endPoint x: 232, endPoint y: 163, distance: 185.6
click at [232, 163] on div at bounding box center [245, 158] width 90 height 30
click at [7, 23] on icon "button" at bounding box center [8, 25] width 5 height 7
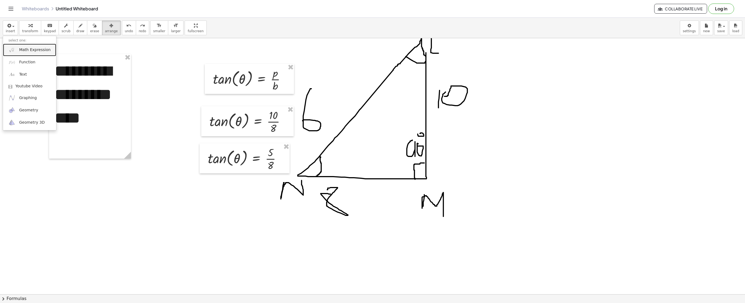
click at [31, 46] on link "Math Expression" at bounding box center [29, 50] width 53 height 12
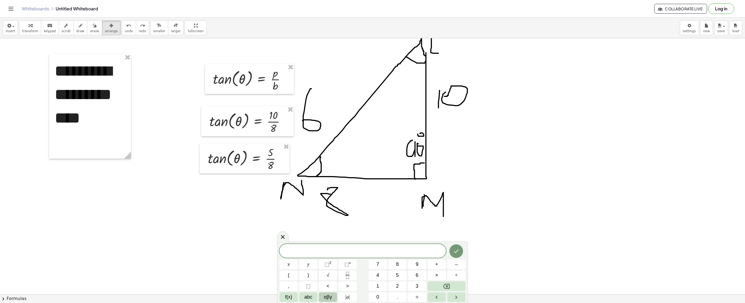
click at [333, 294] on button "αβγ" at bounding box center [328, 297] width 18 height 10
click at [362, 276] on button "θ" at bounding box center [364, 275] width 14 height 10
click at [293, 292] on button "123" at bounding box center [286, 297] width 14 height 10
click at [346, 262] on span "⬚" at bounding box center [346, 263] width 5 height 5
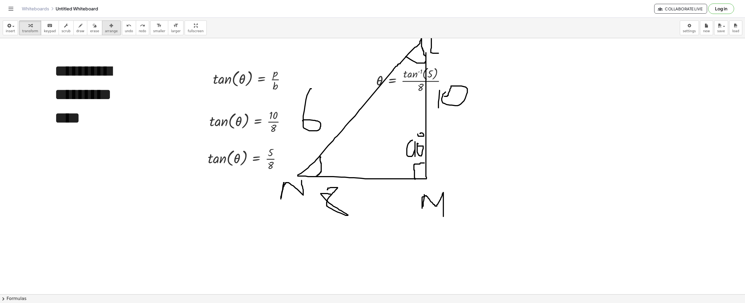
click at [105, 31] on span "arrange" at bounding box center [111, 31] width 13 height 4
drag, startPoint x: 303, startPoint y: 168, endPoint x: 274, endPoint y: 197, distance: 40.9
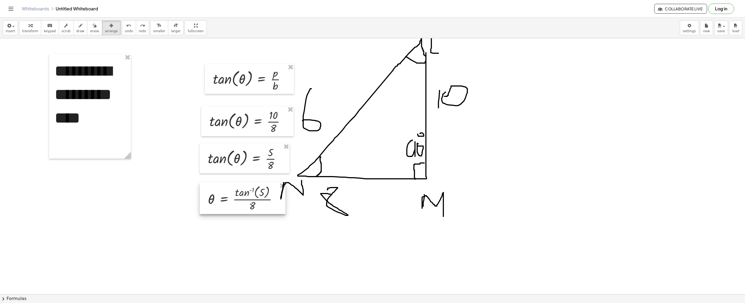
drag, startPoint x: 389, startPoint y: 95, endPoint x: 220, endPoint y: 214, distance: 205.9
click at [220, 214] on div at bounding box center [243, 198] width 86 height 32
click at [5, 26] on button "insert" at bounding box center [10, 27] width 15 height 15
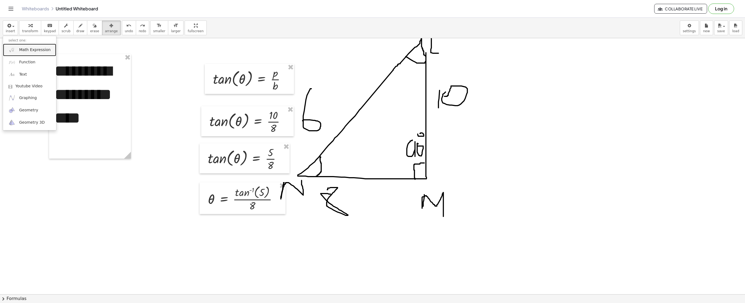
click at [34, 53] on span "Math Expression" at bounding box center [34, 49] width 31 height 5
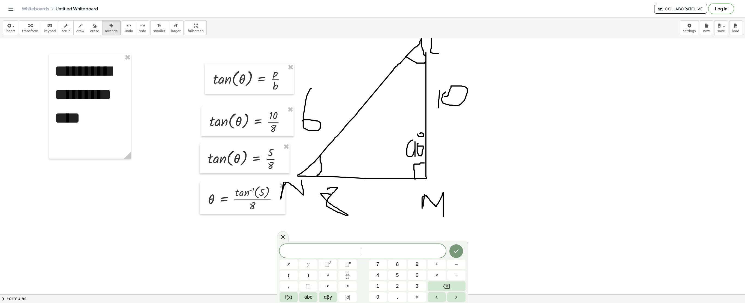
click at [332, 292] on div "​ x y ⬚ 2 ⬚ n 7 8 9 + – ( ) √ 4 5 6 × ÷ , ⬚ < > 1 2 3 f(x) abc αβγ | a | 0 . =" at bounding box center [372, 273] width 186 height 58
click at [331, 295] on span "αβγ" at bounding box center [328, 296] width 8 height 7
click at [361, 275] on button "θ" at bounding box center [364, 275] width 14 height 10
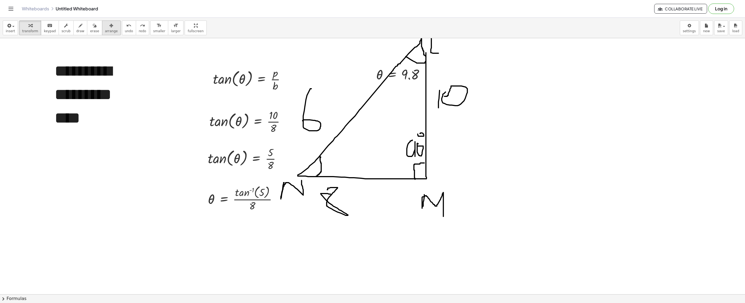
click at [102, 29] on button "arrange" at bounding box center [111, 27] width 19 height 15
drag, startPoint x: 406, startPoint y: 73, endPoint x: 239, endPoint y: 229, distance: 228.8
click at [239, 229] on div at bounding box center [232, 230] width 65 height 21
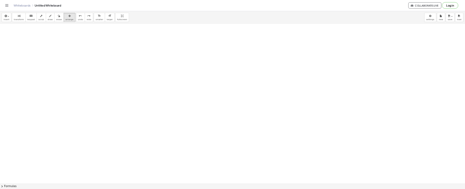
scroll to position [915, 0]
click at [7, 30] on span "insert" at bounding box center [10, 31] width 9 height 4
click at [37, 51] on span "Math Expression" at bounding box center [34, 49] width 31 height 5
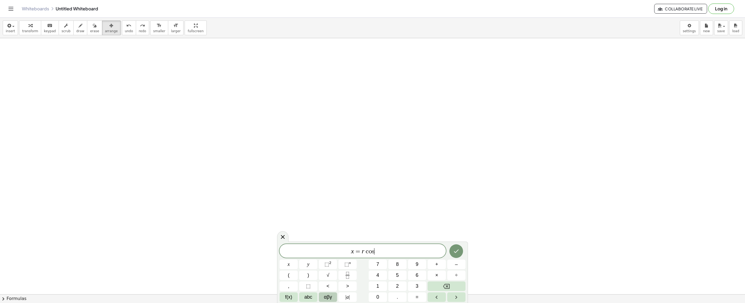
click at [328, 299] on span "αβγ" at bounding box center [328, 296] width 8 height 7
click at [288, 285] on span "α" at bounding box center [286, 285] width 3 height 7
click at [288, 297] on span "123" at bounding box center [286, 296] width 8 height 7
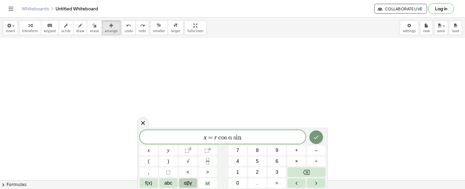
click at [187, 185] on span "αβγ" at bounding box center [188, 183] width 8 height 7
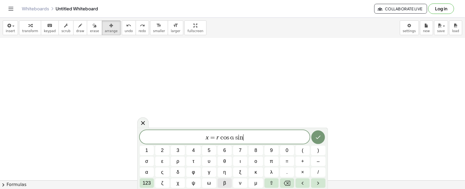
click at [228, 181] on button "β" at bounding box center [225, 184] width 14 height 10
click at [147, 173] on span "α" at bounding box center [146, 172] width 3 height 7
click at [225, 183] on span "β" at bounding box center [225, 183] width 3 height 7
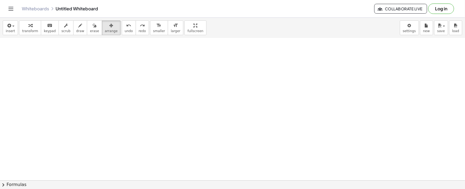
click at [10, 26] on icon "button" at bounding box center [8, 25] width 5 height 7
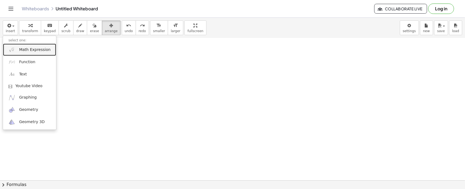
click at [17, 46] on link "Math Expression" at bounding box center [29, 50] width 53 height 12
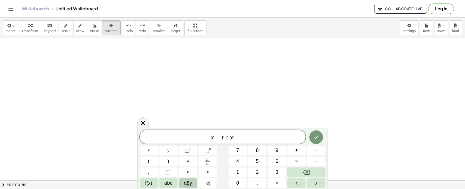
click at [191, 181] on span "αβγ" at bounding box center [188, 183] width 8 height 7
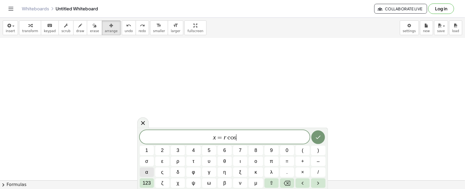
click at [149, 171] on button "α" at bounding box center [147, 173] width 14 height 10
click at [219, 182] on button "β" at bounding box center [225, 184] width 14 height 10
click at [149, 169] on button "α" at bounding box center [147, 173] width 14 height 10
click at [220, 185] on button "β" at bounding box center [225, 184] width 14 height 10
click at [140, 174] on button "α" at bounding box center [147, 173] width 14 height 10
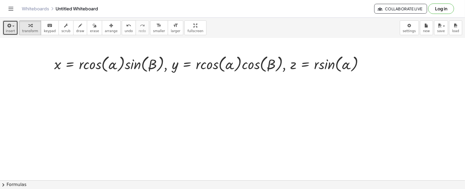
click at [7, 23] on icon "button" at bounding box center [8, 25] width 5 height 7
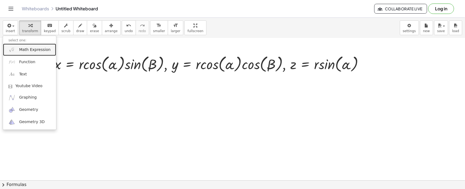
click at [15, 48] on link "Math Expression" at bounding box center [29, 50] width 53 height 12
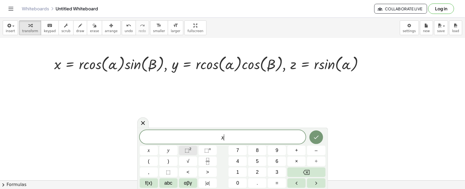
click at [190, 153] on span "⬚ 2" at bounding box center [188, 150] width 7 height 7
click at [189, 180] on span "αβγ" at bounding box center [188, 183] width 8 height 7
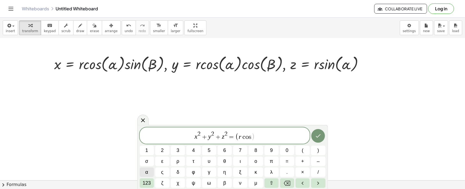
click at [145, 170] on span "α" at bounding box center [146, 172] width 3 height 7
click at [223, 183] on button "β" at bounding box center [225, 184] width 14 height 10
click at [149, 187] on button "123" at bounding box center [147, 184] width 14 height 10
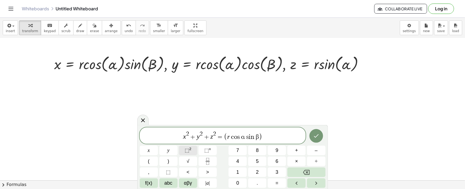
click at [191, 154] on button "⬚ 2" at bounding box center [188, 151] width 18 height 10
click at [187, 179] on button "αβγ" at bounding box center [188, 184] width 18 height 10
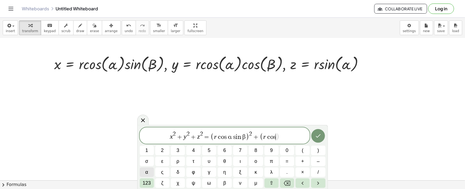
click at [146, 172] on span "α" at bounding box center [146, 172] width 3 height 7
click at [223, 181] on button "β" at bounding box center [225, 184] width 14 height 10
click at [153, 181] on button "123" at bounding box center [147, 184] width 14 height 10
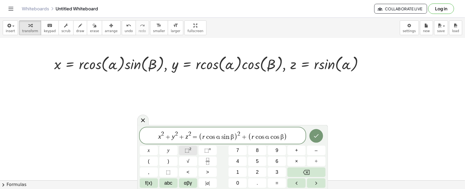
click at [190, 149] on sup "2" at bounding box center [190, 149] width 2 height 4
click at [191, 180] on span "αβγ" at bounding box center [188, 183] width 8 height 7
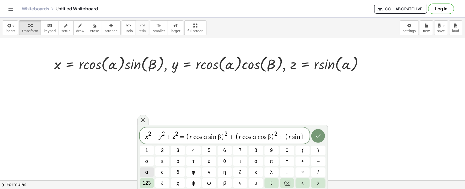
click at [147, 170] on span "α" at bounding box center [146, 172] width 3 height 7
click at [147, 183] on span "123" at bounding box center [147, 183] width 8 height 7
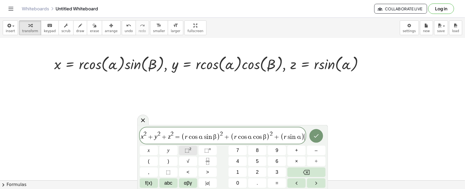
click at [188, 149] on span "⬚" at bounding box center [187, 150] width 5 height 5
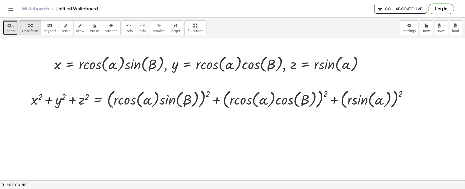
click at [4, 22] on button "insert" at bounding box center [10, 27] width 15 height 15
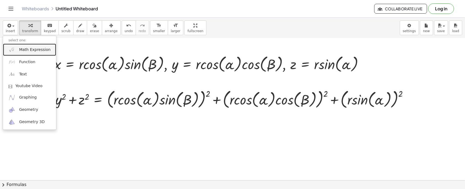
click at [10, 49] on img at bounding box center [11, 49] width 7 height 7
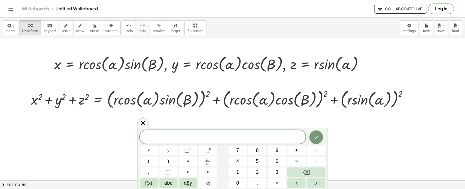
scroll to position [0, 0]
click at [192, 153] on button "⬚ 2" at bounding box center [188, 151] width 18 height 10
click at [185, 183] on span "αβγ" at bounding box center [188, 183] width 8 height 7
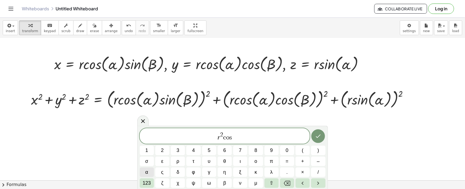
click at [151, 171] on button "α" at bounding box center [147, 173] width 14 height 10
click at [145, 183] on span "123" at bounding box center [147, 183] width 8 height 7
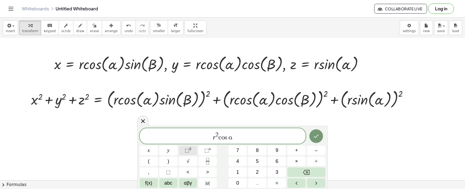
click at [192, 149] on button "⬚ 2" at bounding box center [188, 151] width 18 height 10
click at [179, 185] on div "r 2 c o s α 2 s i n x y ⬚ 2 ⬚ n 7 8 9 + – ( ) √ 4 5 6 × ÷ , ⬚ < > 1 2 3 f(x) ab…" at bounding box center [233, 158] width 186 height 60
click at [185, 183] on span "αβγ" at bounding box center [188, 183] width 8 height 7
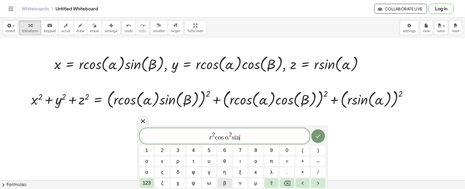
click at [219, 183] on button "β" at bounding box center [225, 184] width 14 height 10
click at [143, 182] on span "123" at bounding box center [147, 183] width 8 height 7
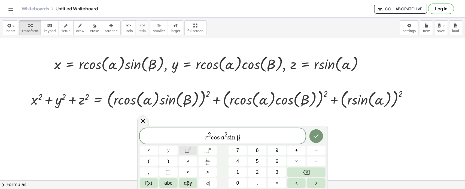
click at [181, 153] on button "⬚ 2" at bounding box center [188, 151] width 18 height 10
click at [190, 150] on sup "2" at bounding box center [190, 149] width 2 height 4
click at [191, 182] on span "αβγ" at bounding box center [188, 183] width 8 height 7
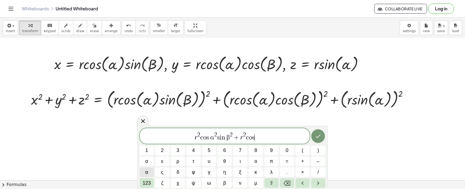
click at [152, 171] on button "α" at bounding box center [147, 173] width 14 height 10
click at [152, 179] on button "123" at bounding box center [147, 184] width 14 height 10
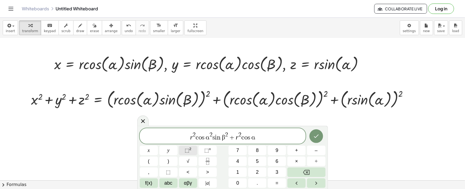
click at [183, 148] on button "⬚ 2" at bounding box center [188, 151] width 18 height 10
click at [181, 183] on button "αβγ" at bounding box center [188, 184] width 18 height 10
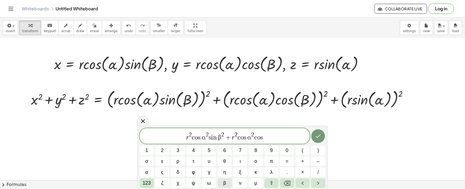
click at [228, 182] on button "β" at bounding box center [225, 184] width 14 height 10
click at [140, 181] on button "123" at bounding box center [147, 184] width 14 height 10
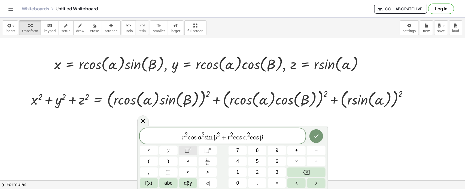
click at [192, 150] on button "⬚ 2" at bounding box center [188, 151] width 18 height 10
click at [194, 149] on button "⬚ 2" at bounding box center [188, 151] width 18 height 10
click at [183, 185] on button "αβγ" at bounding box center [188, 184] width 18 height 10
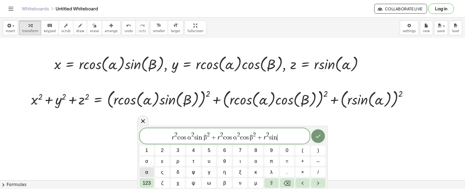
click at [147, 168] on button "α" at bounding box center [147, 173] width 14 height 10
click at [146, 182] on span "123" at bounding box center [147, 183] width 8 height 7
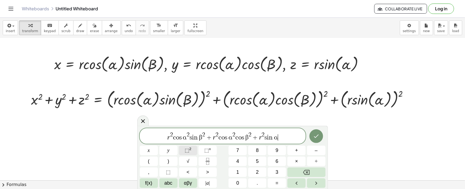
click at [180, 150] on button "⬚ 2" at bounding box center [188, 151] width 18 height 10
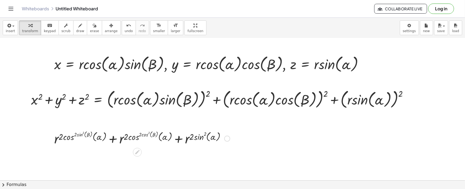
click at [227, 137] on div at bounding box center [227, 139] width 6 height 6
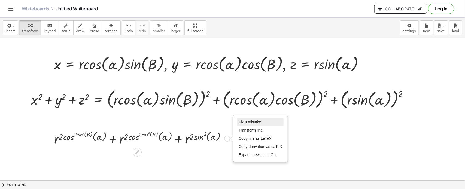
click at [246, 121] on span "Fix a mistake" at bounding box center [250, 122] width 22 height 4
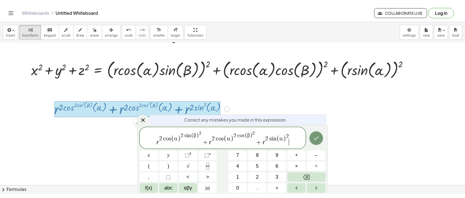
scroll to position [949, 0]
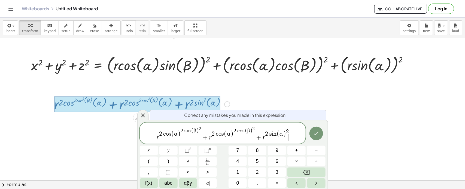
click at [292, 134] on span "r 2 c o s ( α ) 2 s i n ( β ) 2 + r 2 c o s ( α ) 2 c o s ( β ) 2 + r 2 s i n (…" at bounding box center [223, 134] width 166 height 16
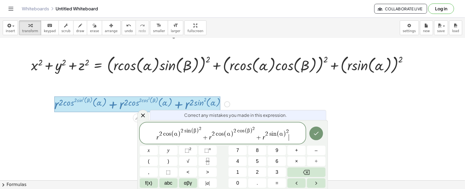
click at [287, 134] on span "2" at bounding box center [288, 131] width 3 height 5
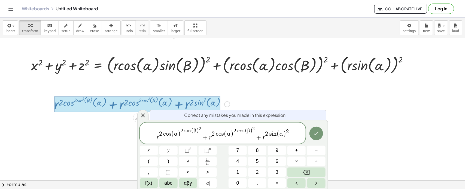
click at [287, 134] on span "2" at bounding box center [288, 131] width 3 height 5
